Goal: Information Seeking & Learning: Learn about a topic

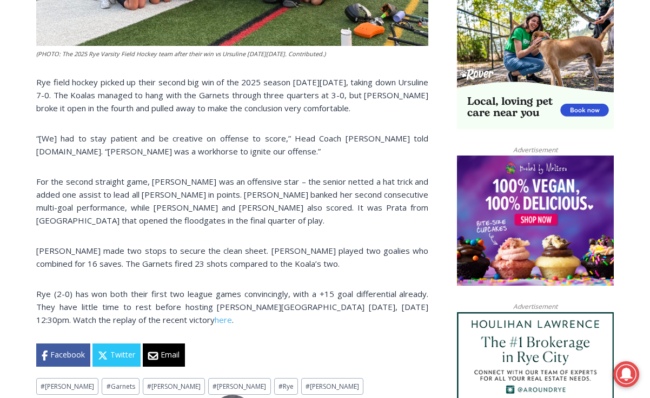
scroll to position [717, 0]
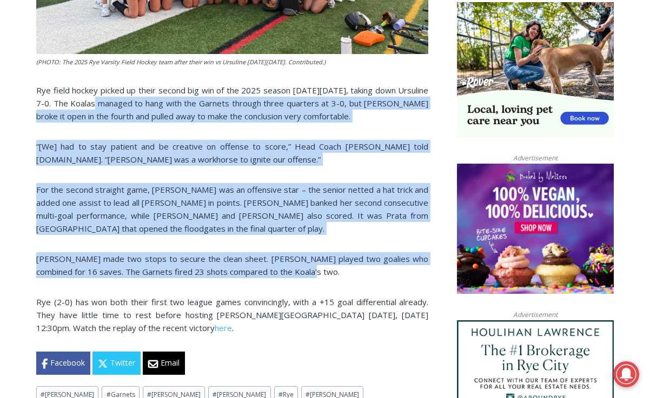
drag, startPoint x: 289, startPoint y: 276, endPoint x: 89, endPoint y: 107, distance: 261.6
click at [89, 107] on div "(PHOTO: The 2025 Rye Varsity Field Hockey team after their win vs Ursuline on F…" at bounding box center [232, 67] width 392 height 615
copy div "The Koalas managed to hang with the Garnets through three quarters at 3-0, but …"
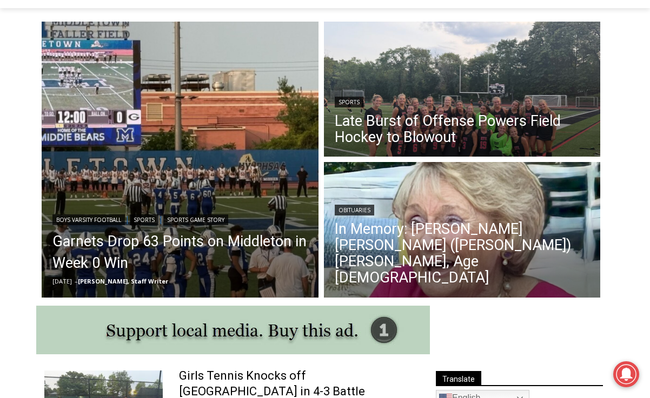
scroll to position [285, 0]
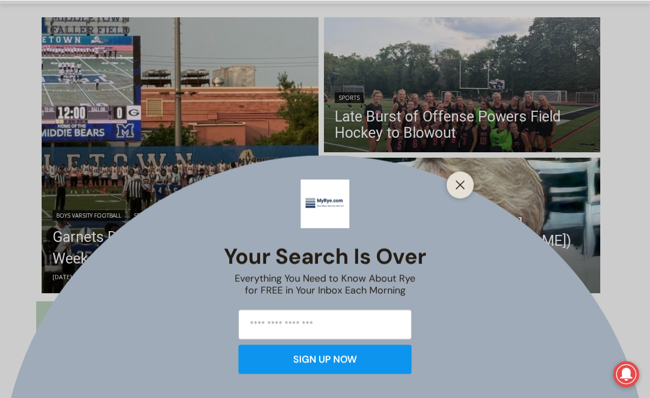
click at [460, 192] on div at bounding box center [460, 184] width 27 height 27
click at [463, 178] on button "Close" at bounding box center [460, 184] width 15 height 15
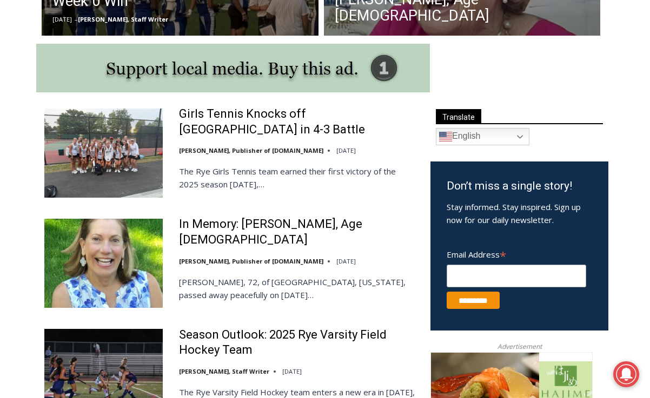
scroll to position [553, 0]
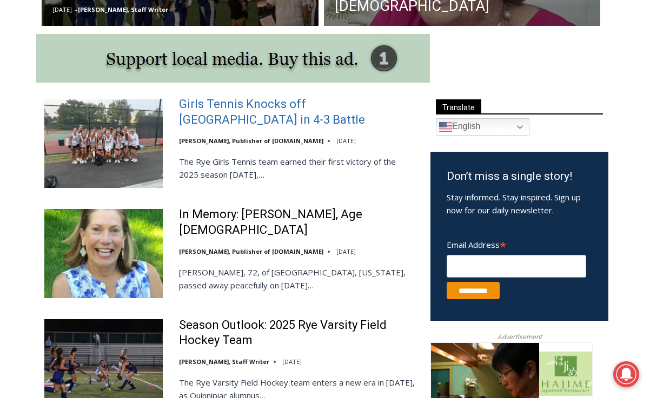
click at [241, 114] on link "Girls Tennis Knocks off [GEOGRAPHIC_DATA] in 4-3 Battle" at bounding box center [297, 112] width 237 height 31
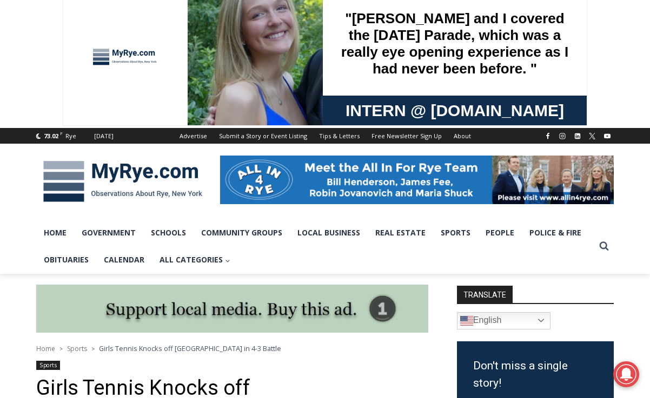
scroll to position [8, 0]
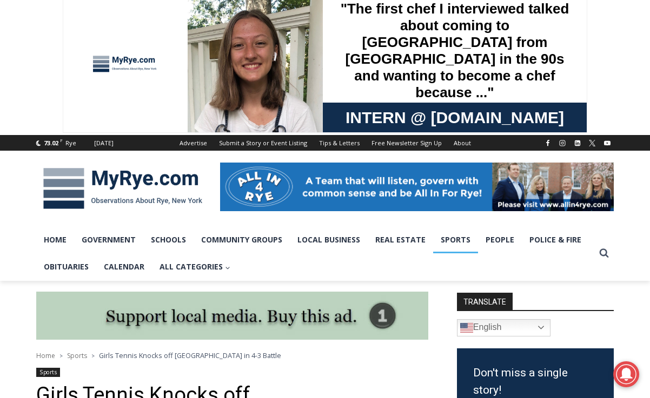
click at [454, 237] on link "Sports" at bounding box center [455, 240] width 45 height 27
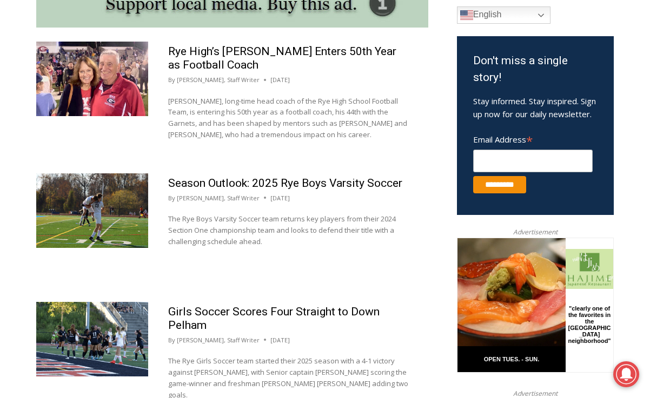
scroll to position [622, 0]
